Goal: Use online tool/utility: Utilize a website feature to perform a specific function

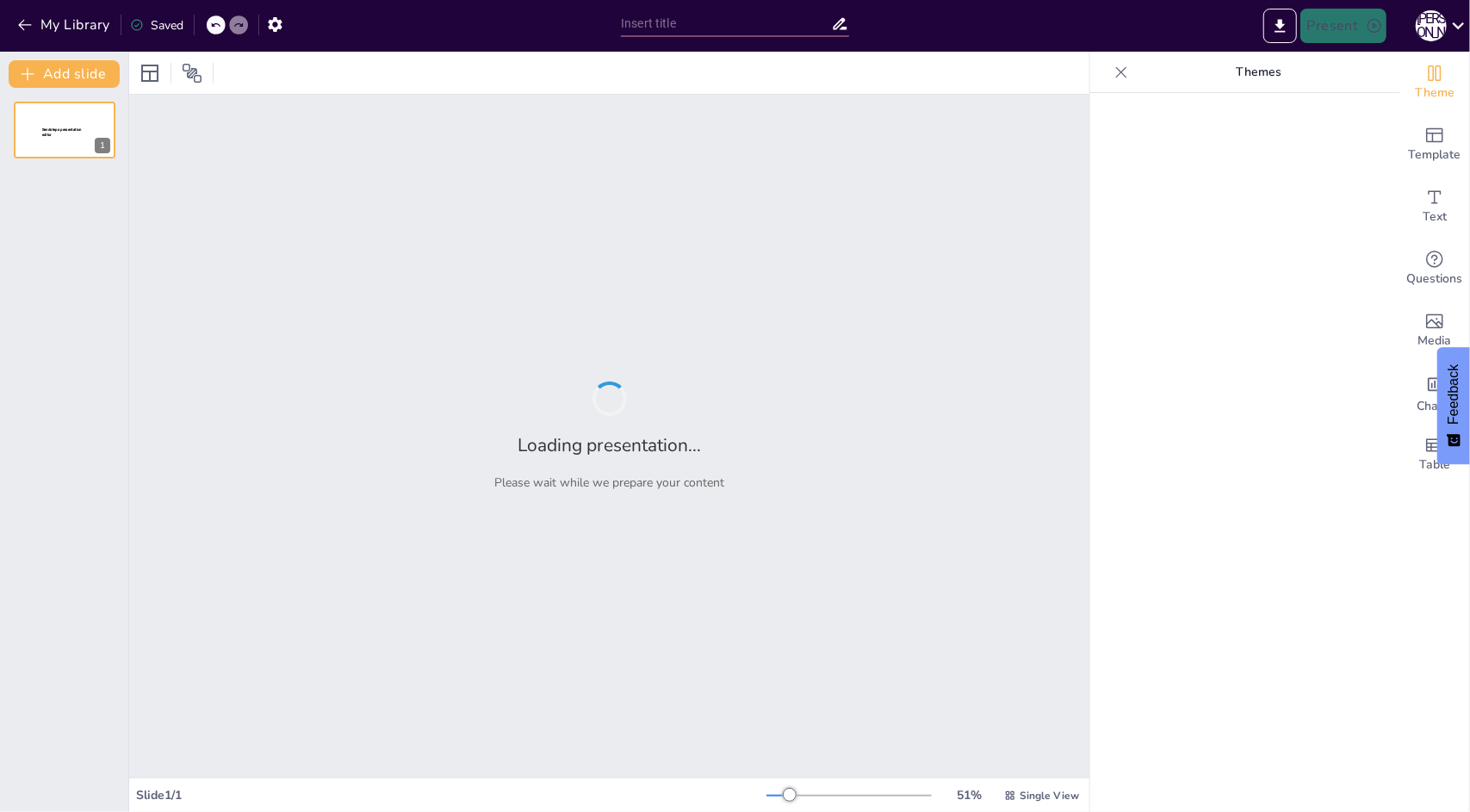
type input "Imported Итого 1-го полугодия (1).pptx"
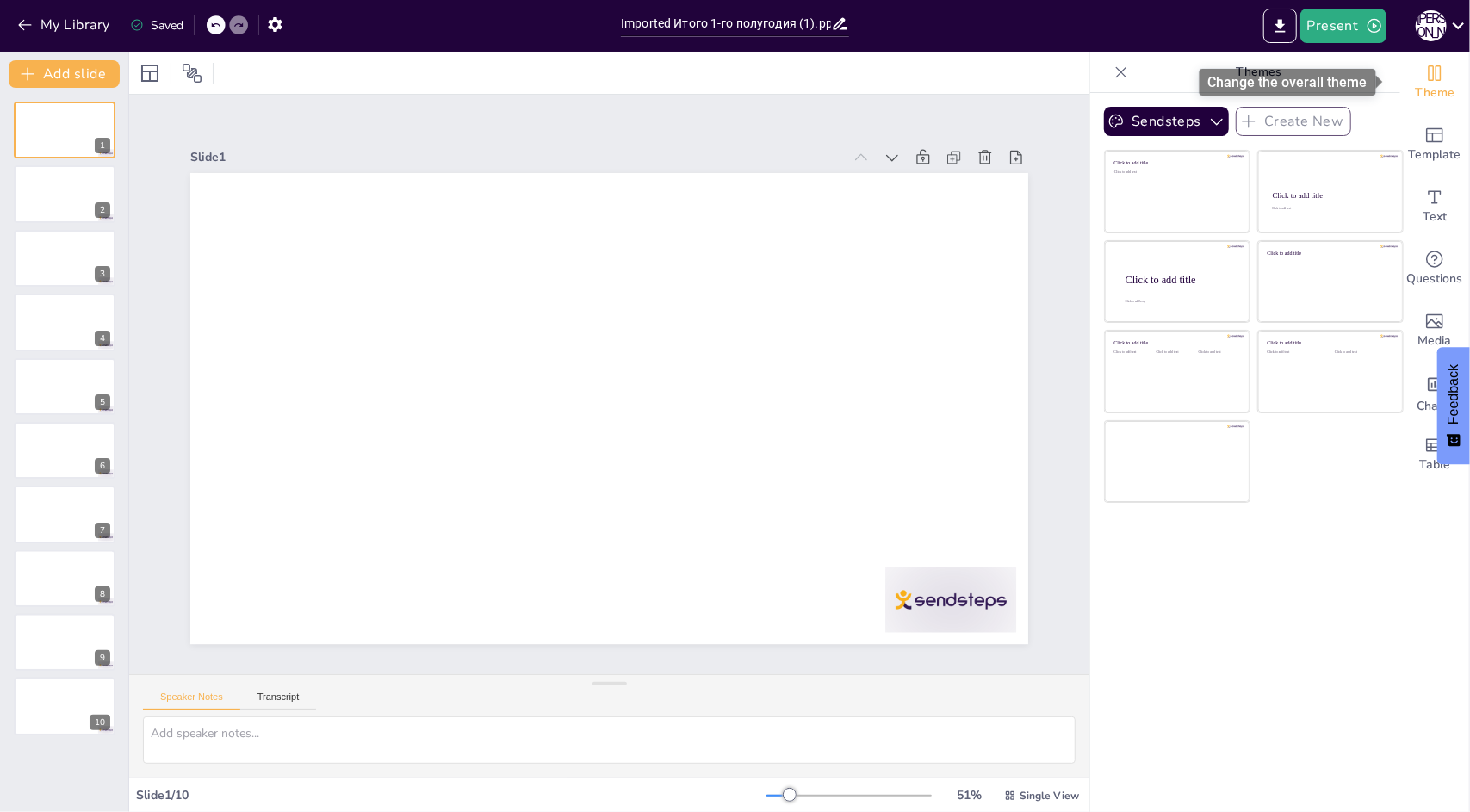
click at [1427, 94] on span "Theme" at bounding box center [1434, 92] width 40 height 19
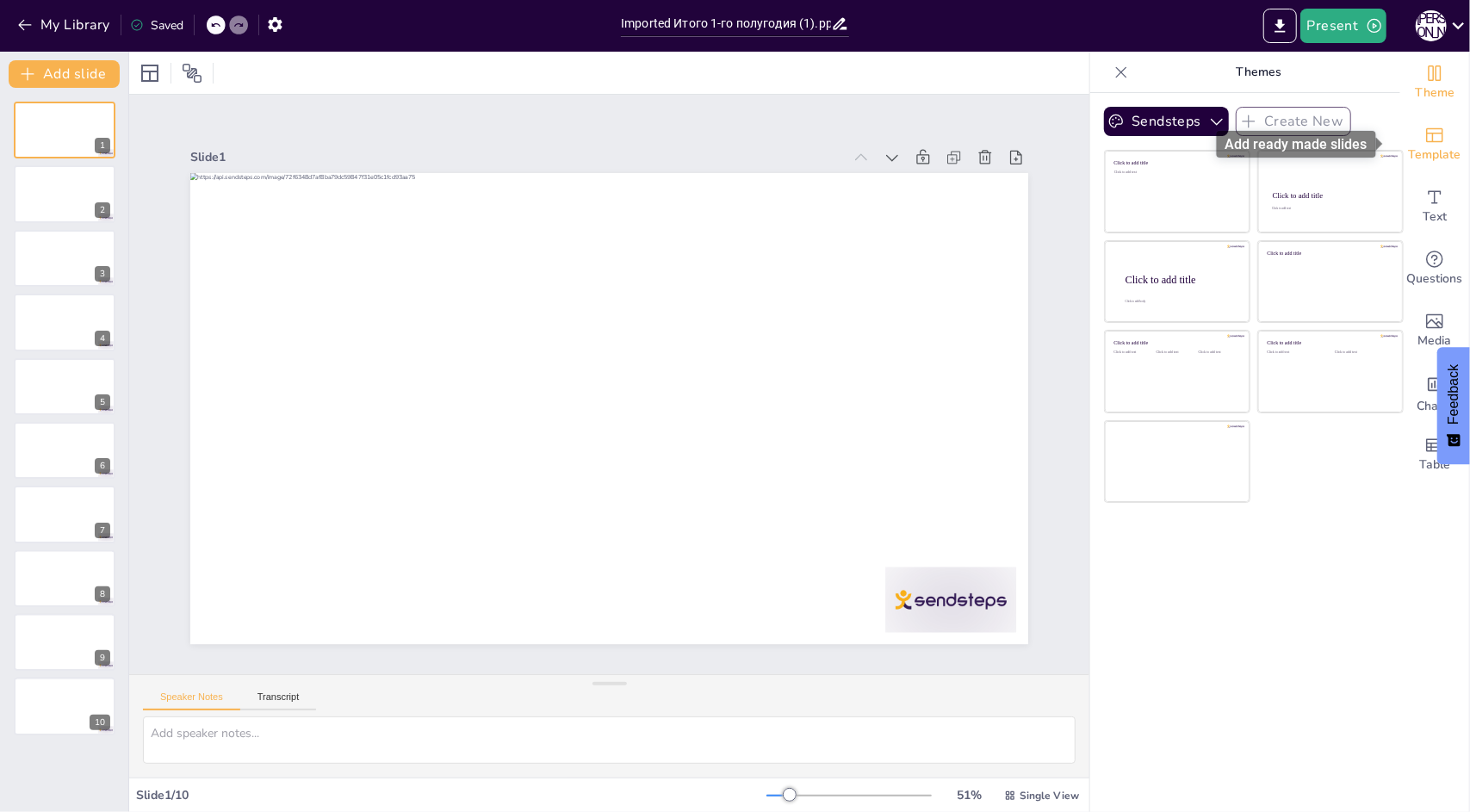
click at [1433, 140] on div "Template" at bounding box center [1434, 144] width 69 height 62
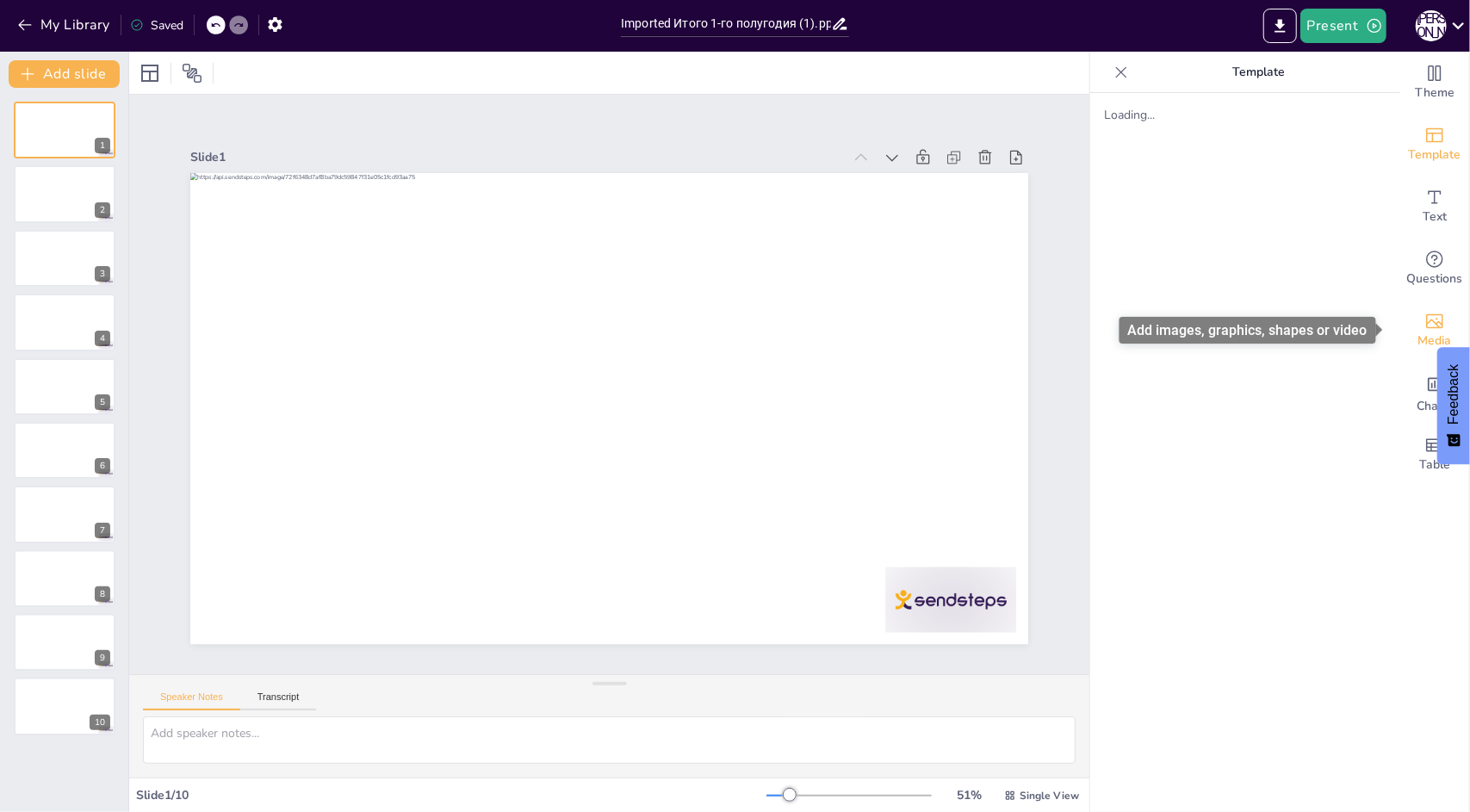
click at [1429, 319] on icon "Add images, graphics, shapes or video" at bounding box center [1434, 321] width 17 height 15
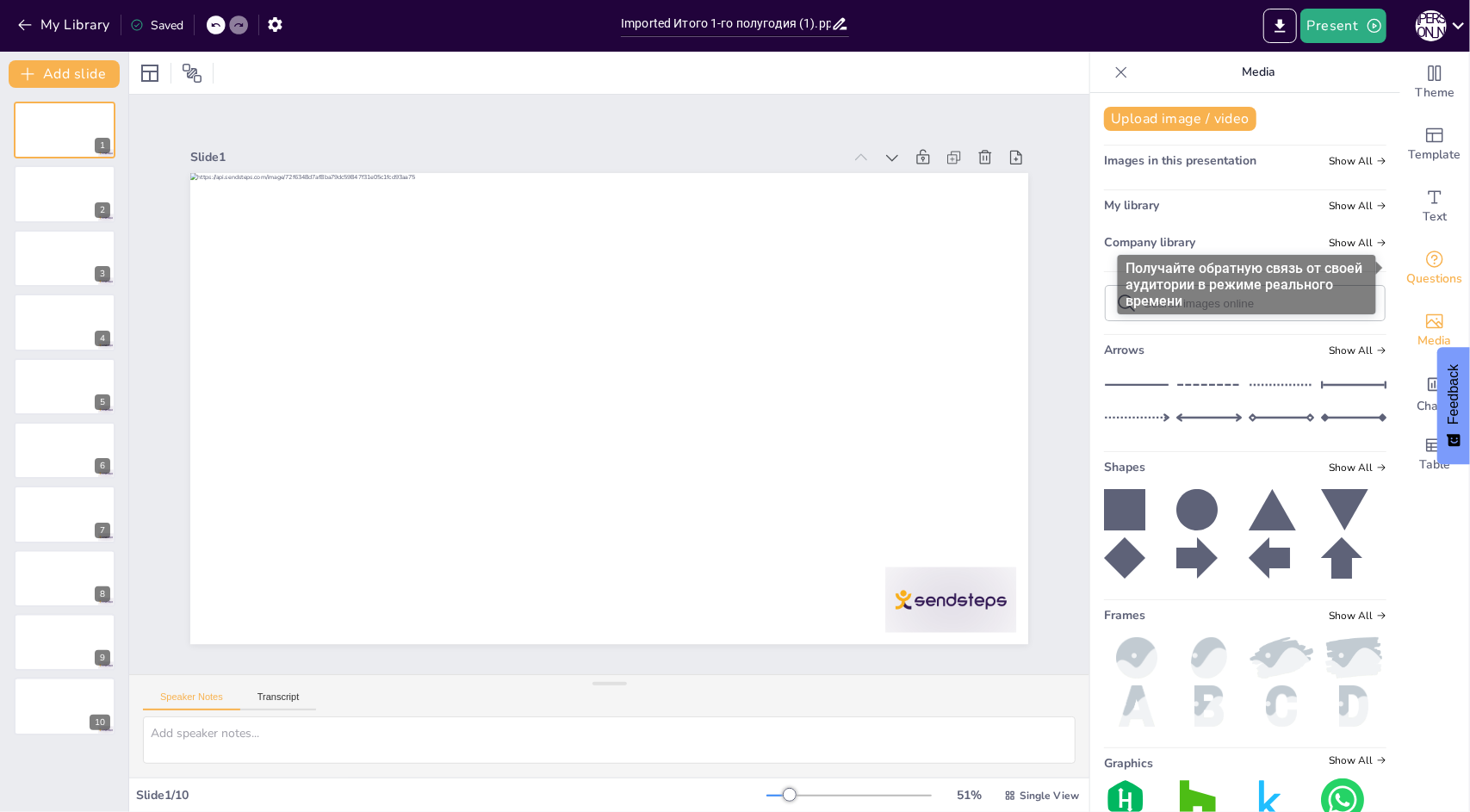
click at [1426, 266] on icon "Get real-time input from your audience" at bounding box center [1434, 258] width 17 height 17
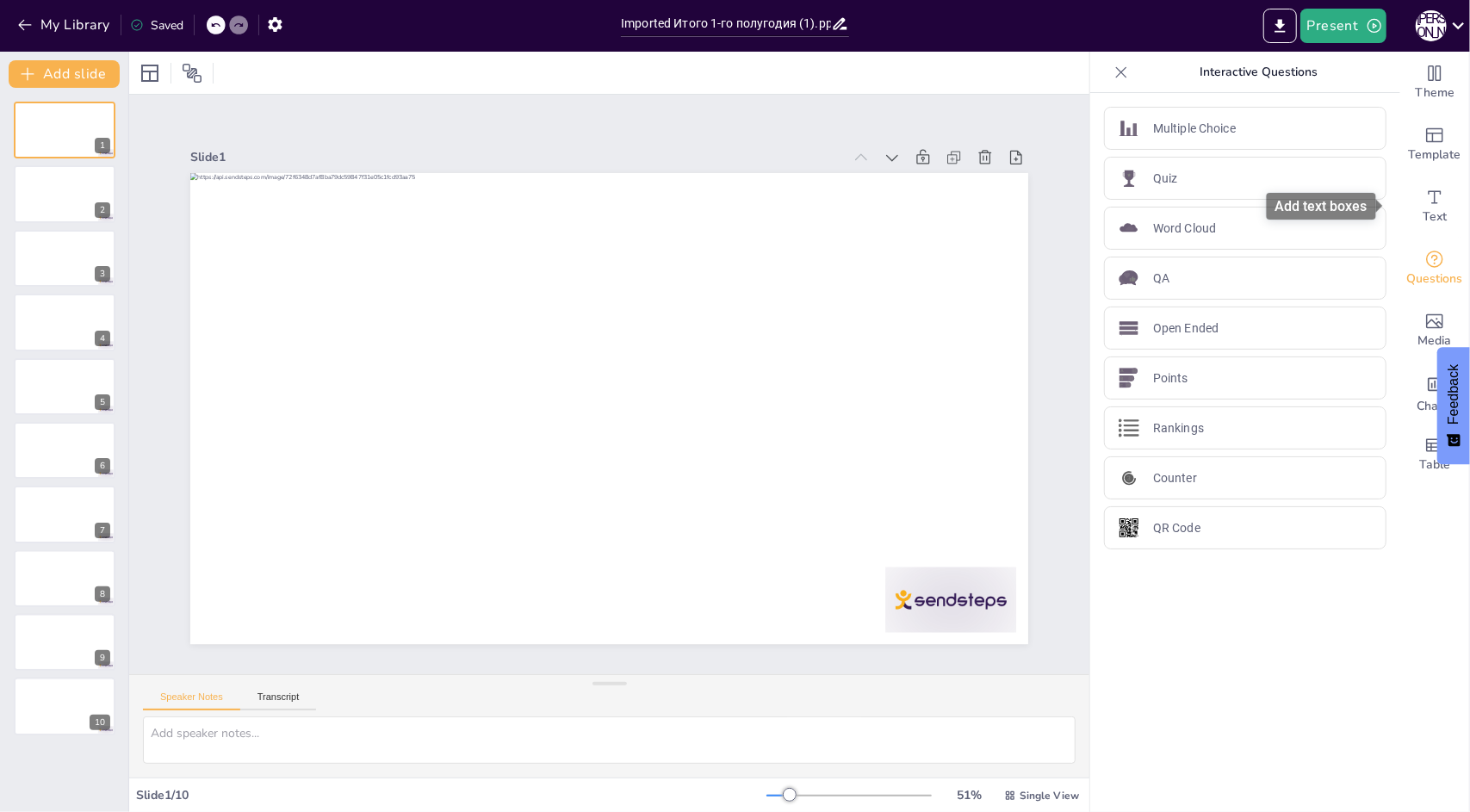
drag, startPoint x: 1422, startPoint y: 194, endPoint x: 1335, endPoint y: 204, distance: 87.6
click at [1428, 193] on icon "Add text boxes" at bounding box center [1434, 196] width 13 height 13
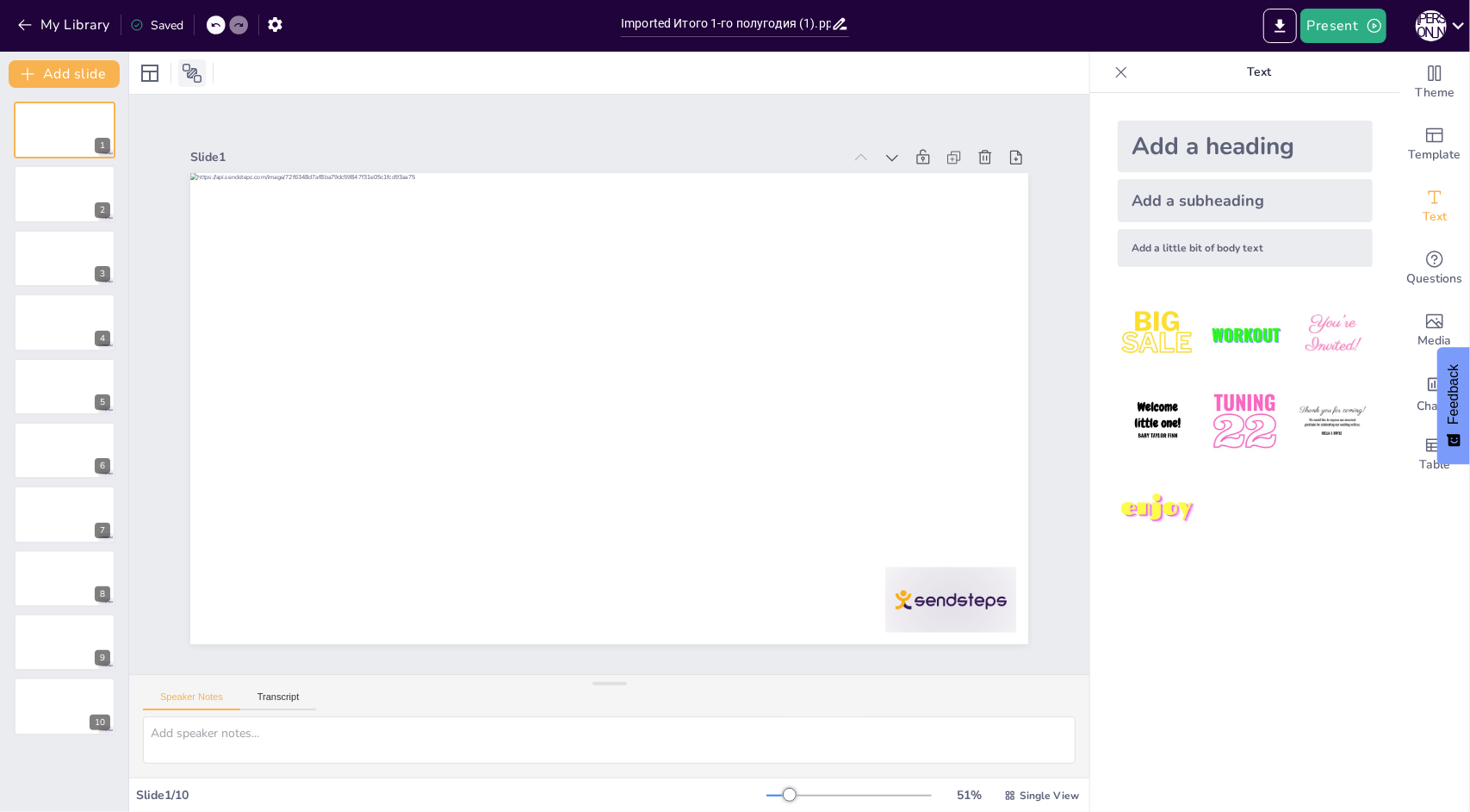
click at [204, 79] on div at bounding box center [192, 74] width 28 height 28
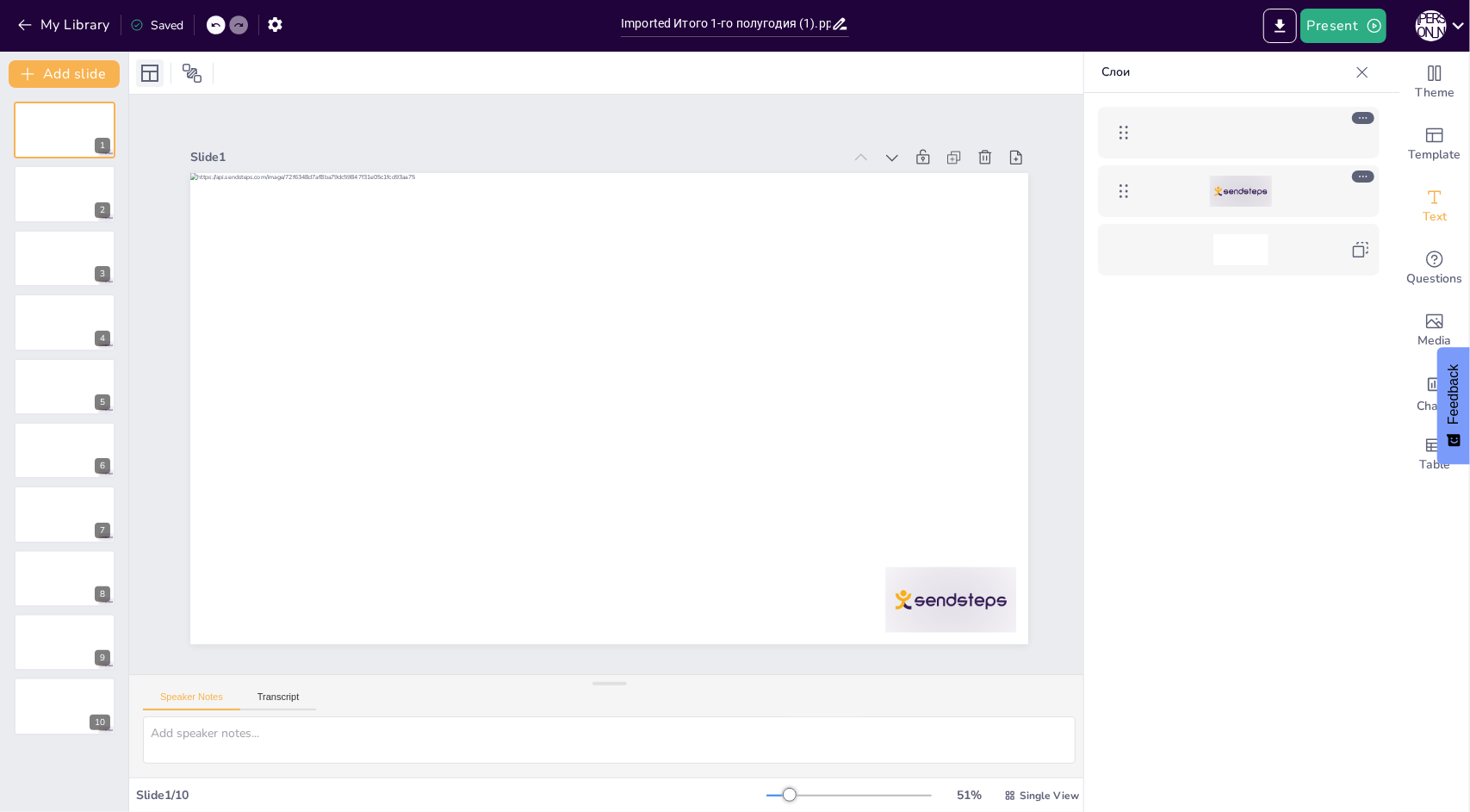
click at [139, 75] on icon at bounding box center [149, 73] width 21 height 21
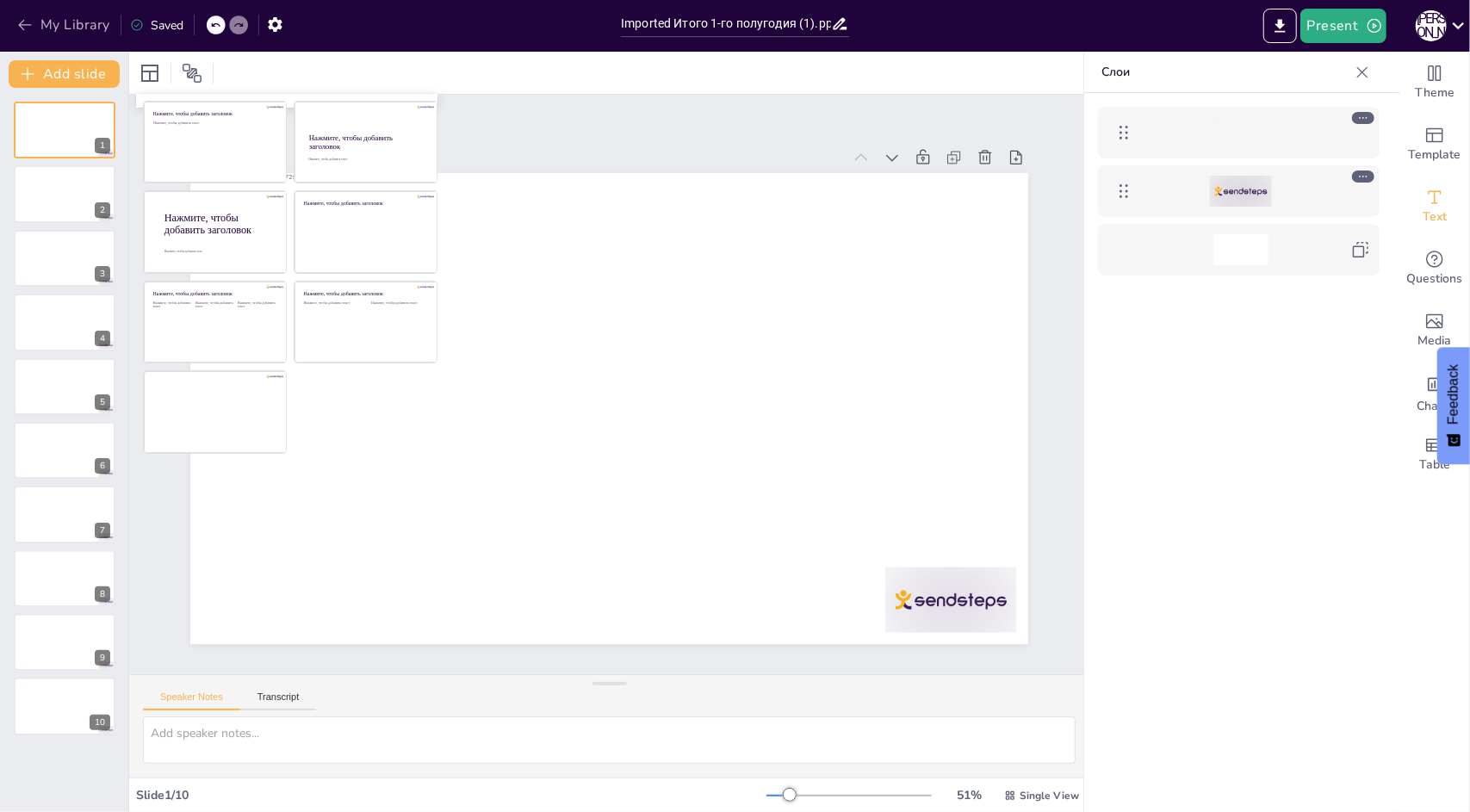
click at [40, 23] on button "My Library" at bounding box center [65, 25] width 104 height 28
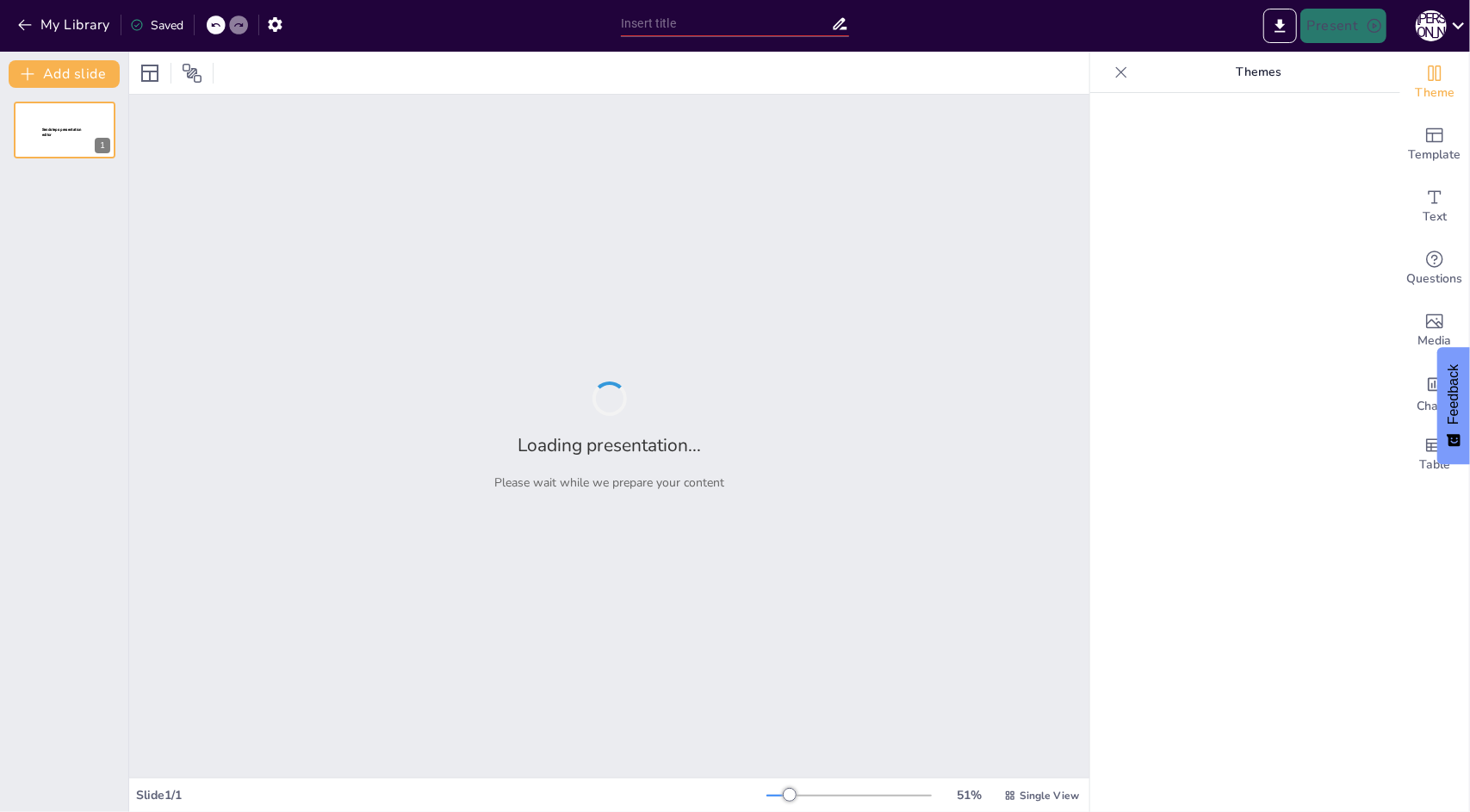
type input "Финансовые итоги 1-го полугодия 2025: Анализ результатов Актау"
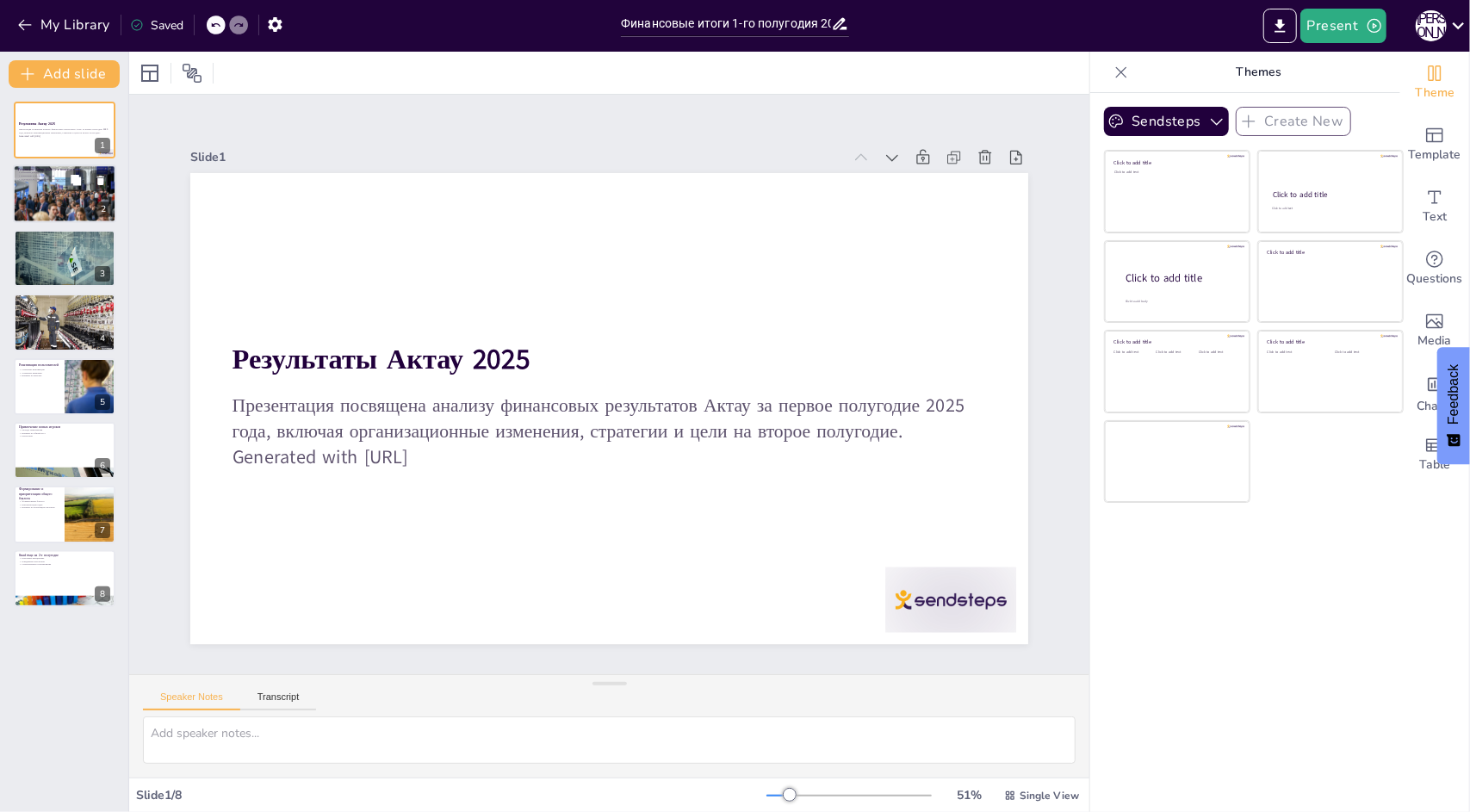
click at [45, 200] on div at bounding box center [65, 194] width 103 height 59
type textarea "Loremips dolors a consect adipisci elitseddo eiusmodtempo, incidid utlabore etd…"
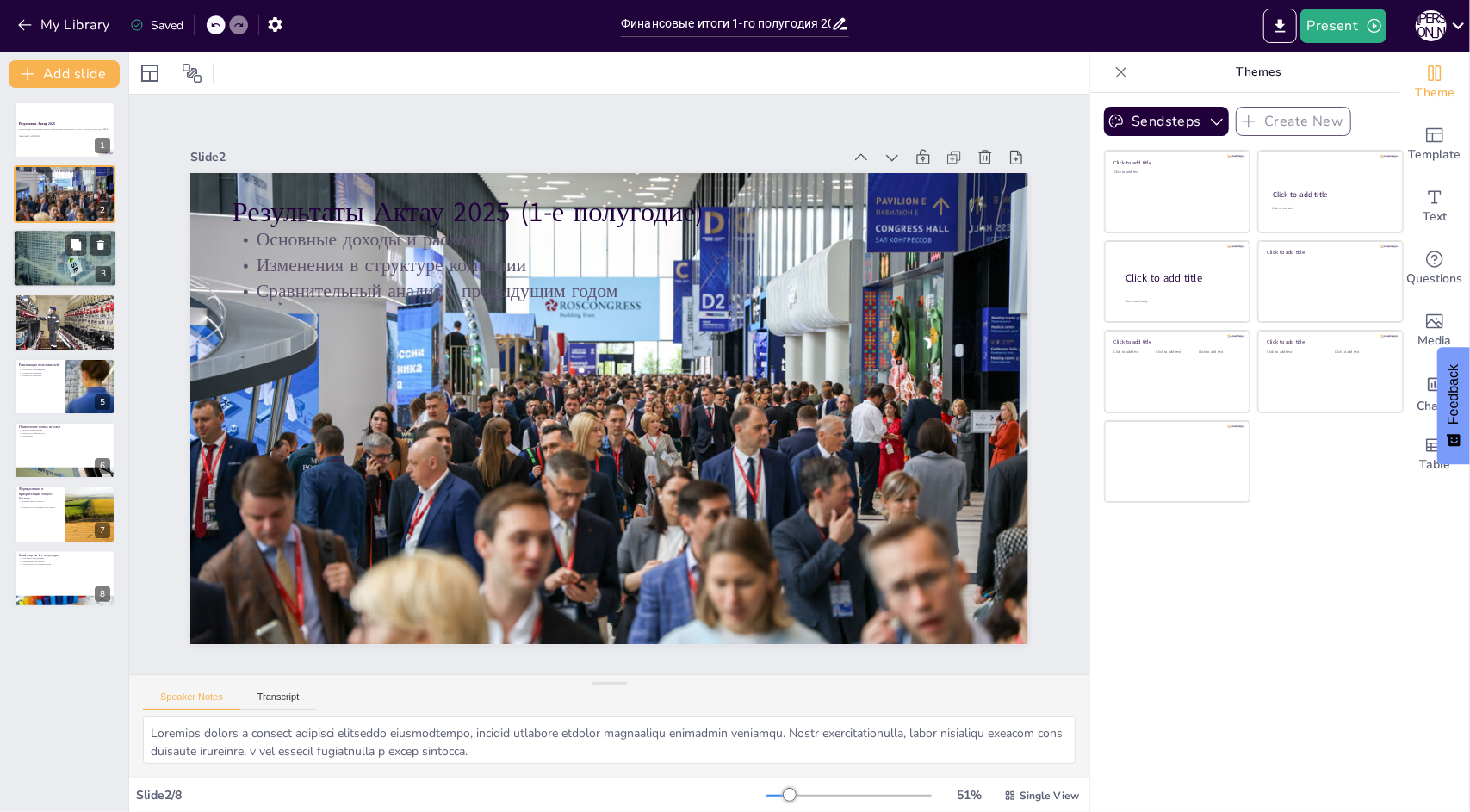
click at [50, 242] on div at bounding box center [65, 257] width 103 height 59
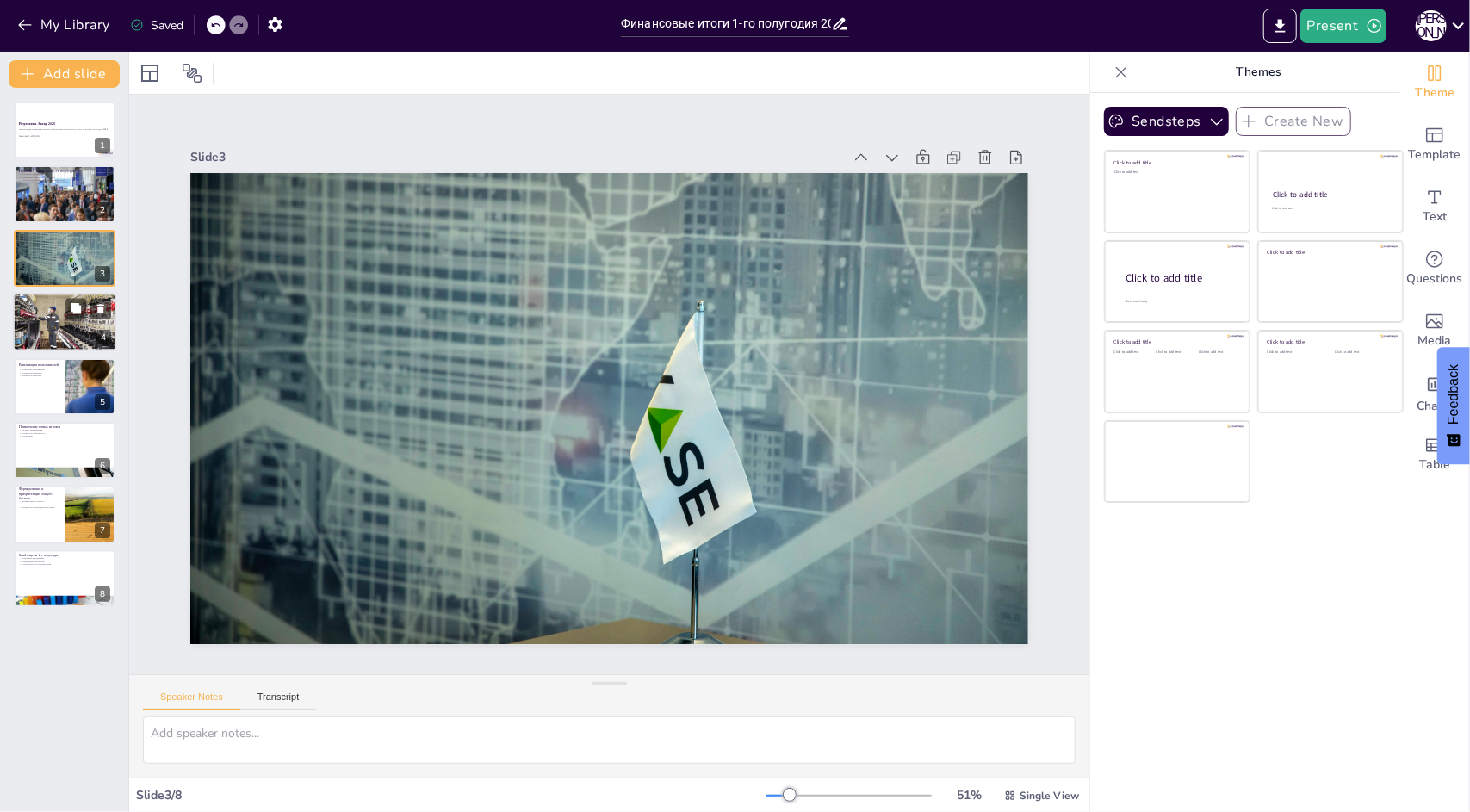
click at [45, 314] on div at bounding box center [65, 322] width 103 height 65
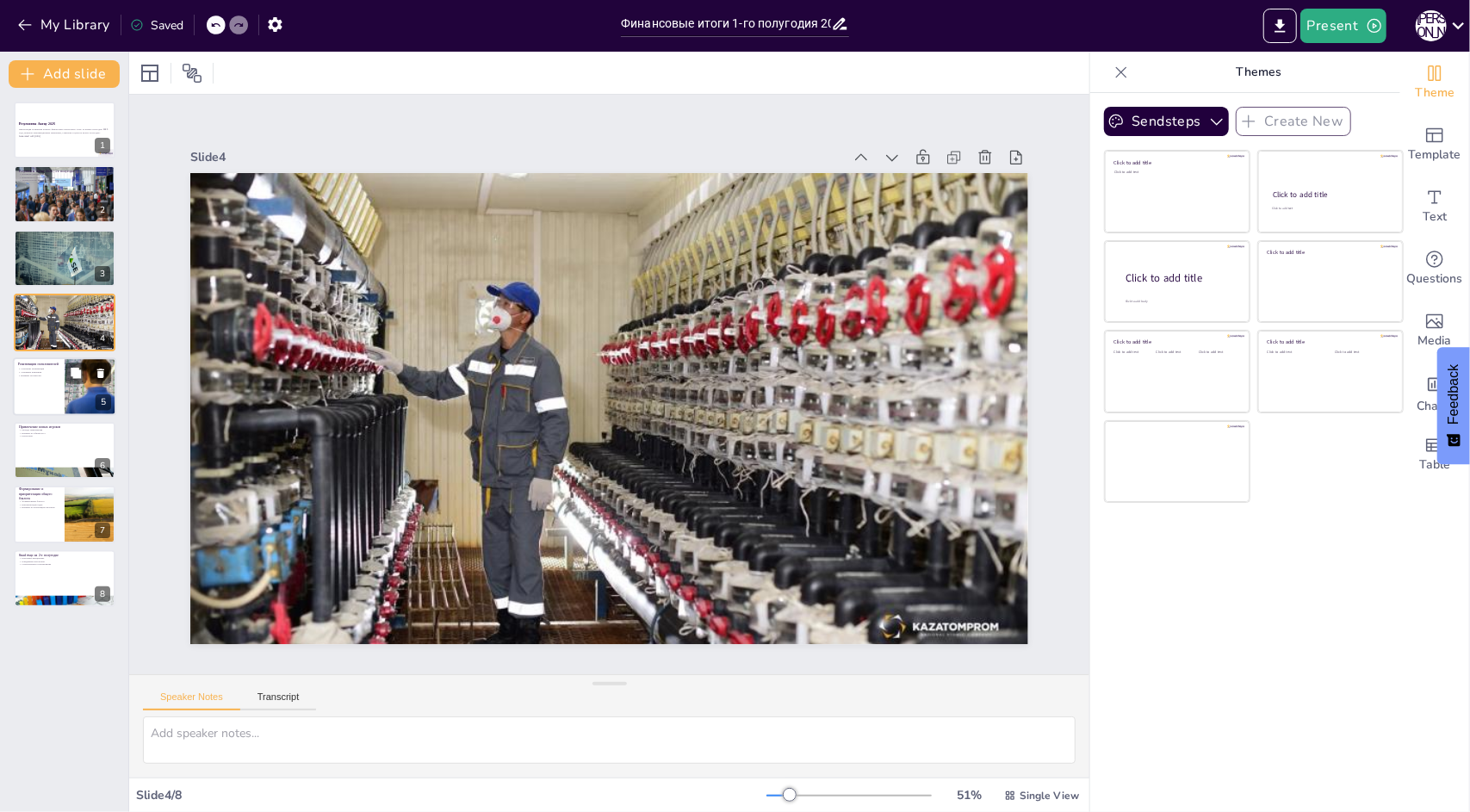
click at [43, 381] on div at bounding box center [65, 387] width 103 height 59
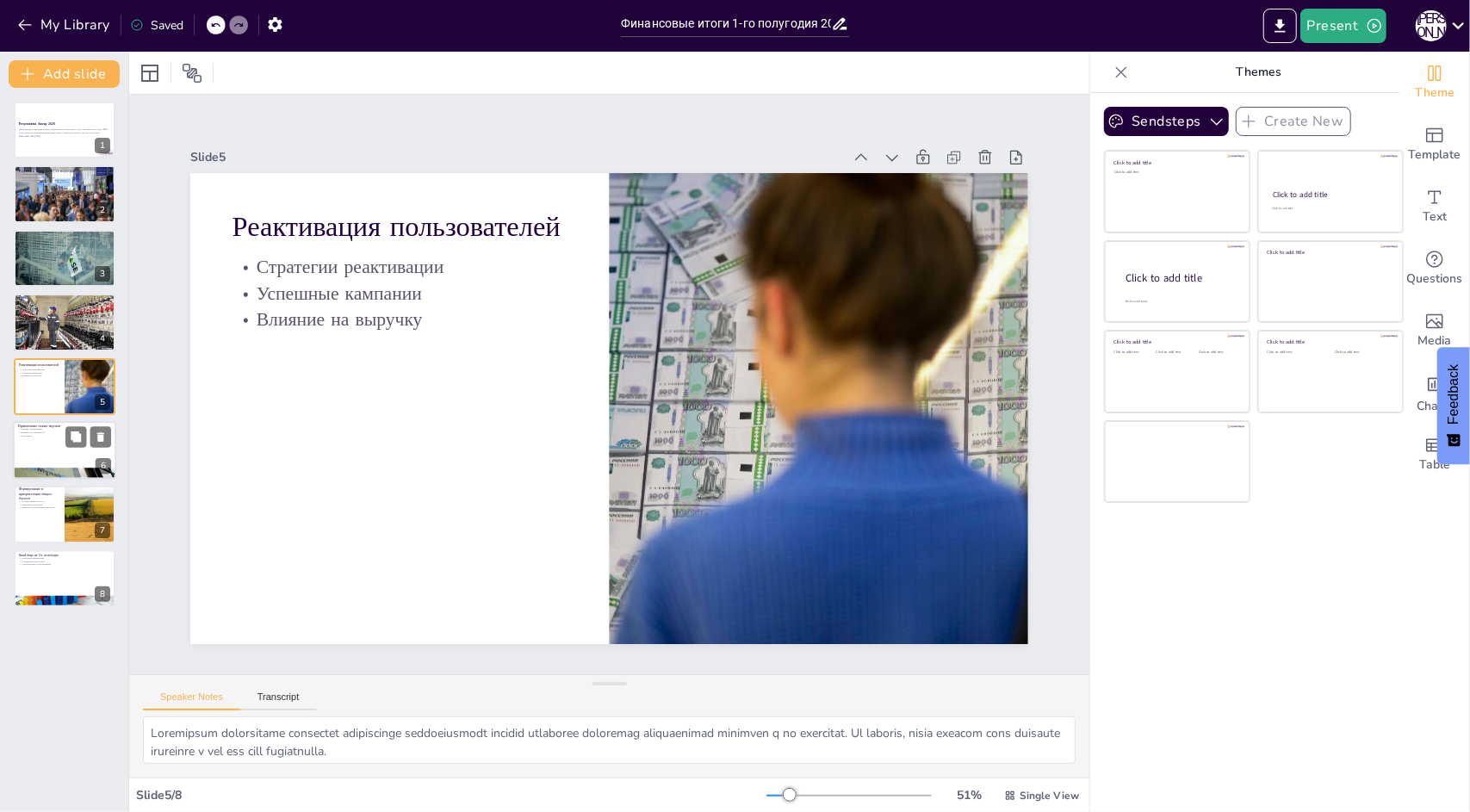
click at [32, 471] on div at bounding box center [65, 473] width 103 height 78
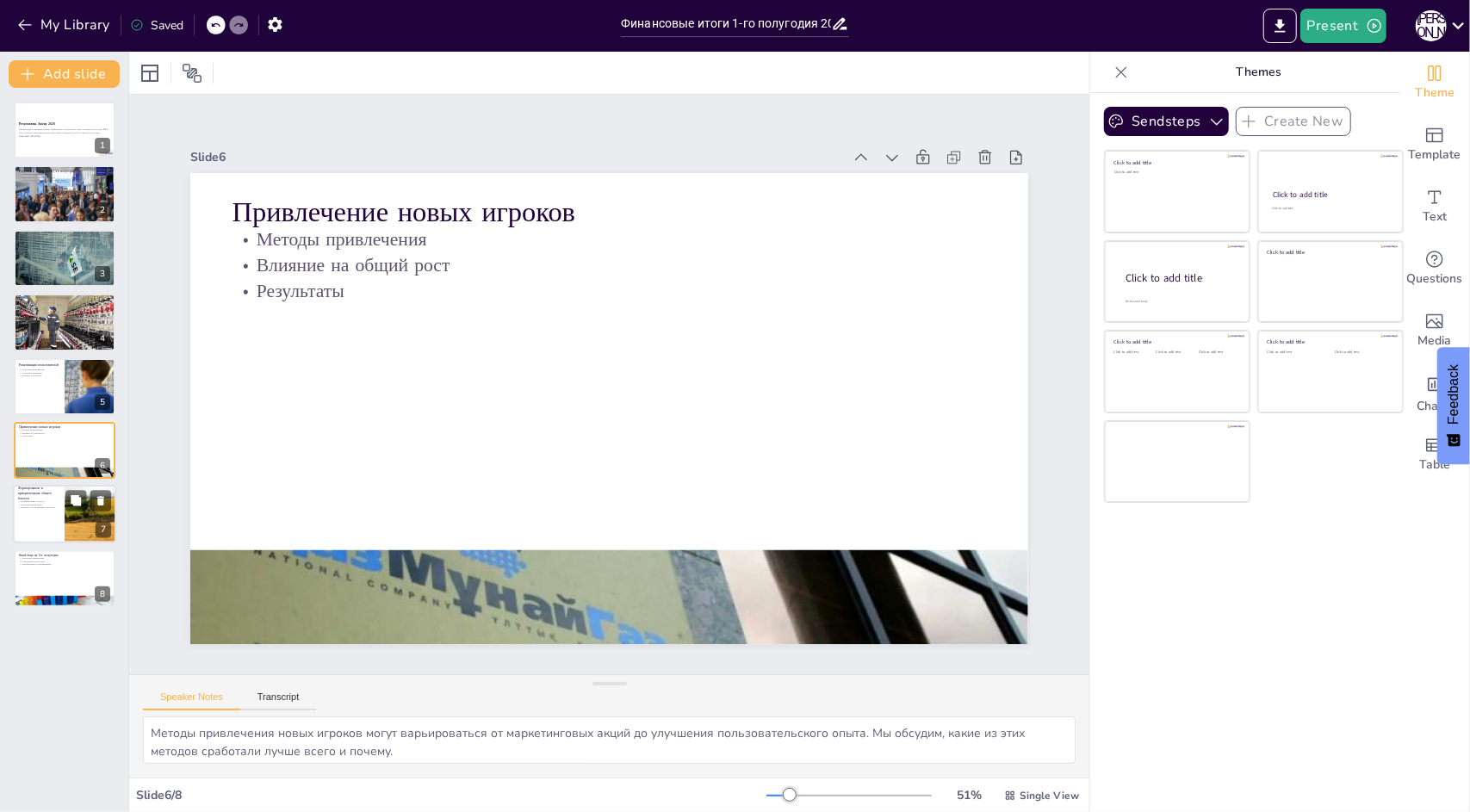
click at [28, 501] on p "Формирование бэклога" at bounding box center [39, 501] width 42 height 3
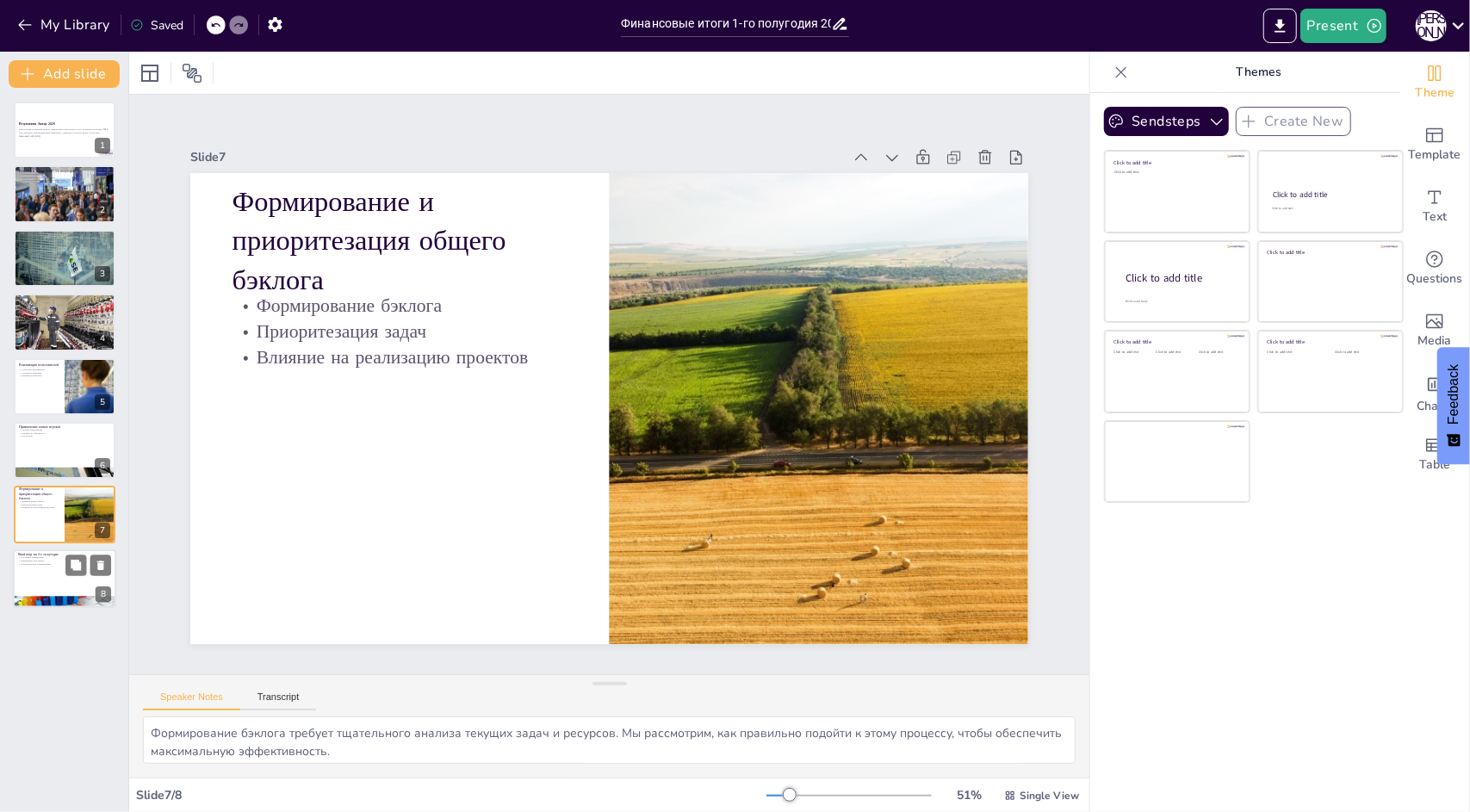
click at [33, 571] on div at bounding box center [65, 578] width 103 height 59
type textarea "Ключевые инициативы являются основой для достижения целей компании. Мы обсудим,…"
